Goal: Information Seeking & Learning: Learn about a topic

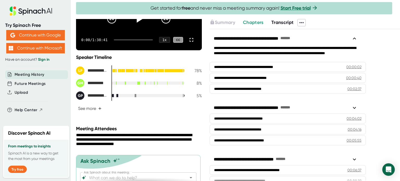
scroll to position [61, 0]
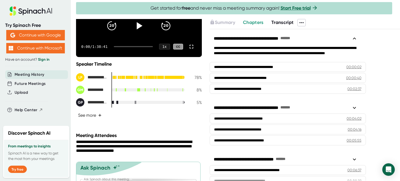
click at [94, 120] on button "See more +" at bounding box center [90, 115] width 28 height 9
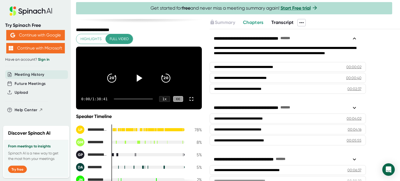
scroll to position [0, 0]
